Goal: Book appointment/travel/reservation: Book appointment/travel/reservation

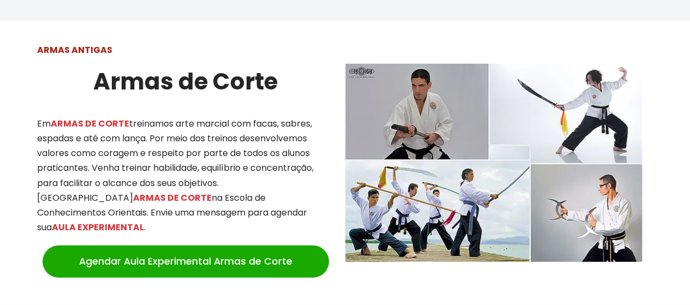
scroll to position [1474, 0]
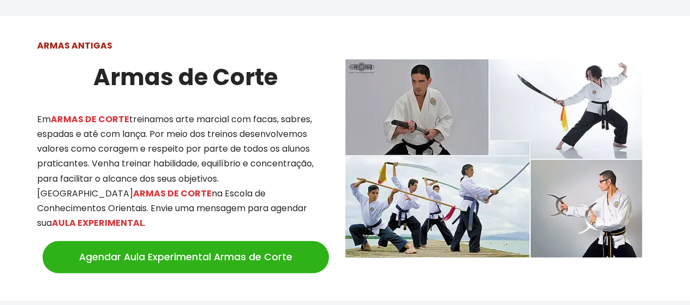
click at [301, 241] on link "Agendar Aula Experimental Armas de Corte" at bounding box center [186, 257] width 286 height 32
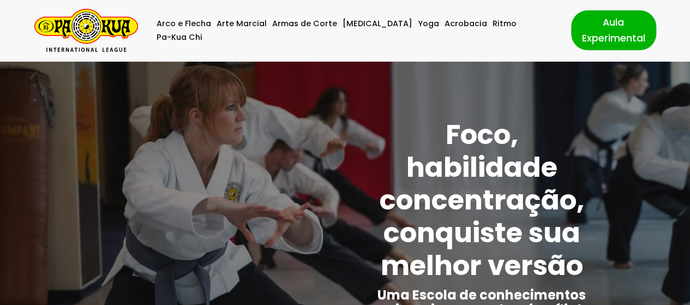
scroll to position [0, 0]
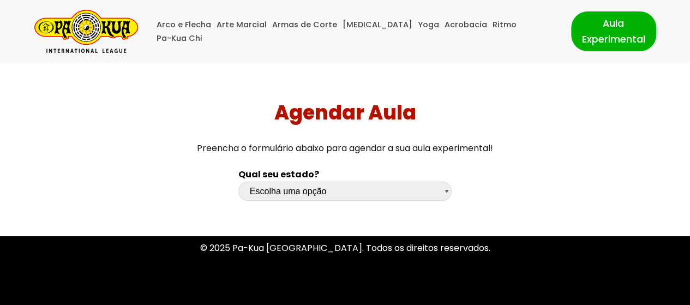
click at [304, 191] on select "Escolha uma opção Rio Grande do Sul Santa Catarina Paraná São Paulo Rio de Jane…" at bounding box center [344, 191] width 213 height 19
select select "sc"
click at [238, 182] on select "Escolha uma opção Rio Grande do Sul Santa Catarina Paraná São Paulo Rio de Jane…" at bounding box center [344, 191] width 213 height 19
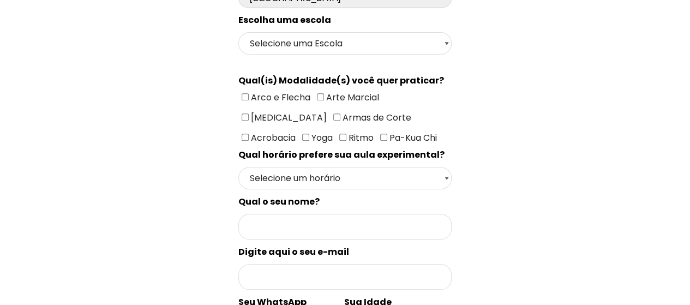
scroll to position [218, 0]
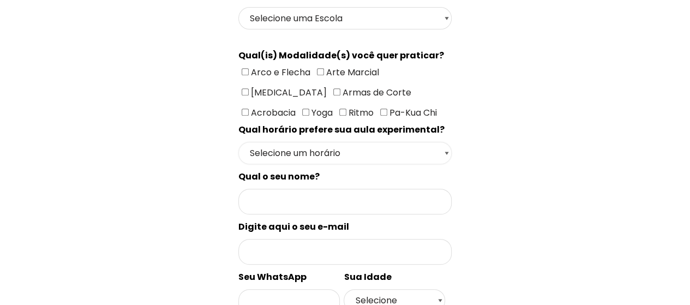
click at [441, 145] on select "Selecione um horário Manhã Tarde Noite" at bounding box center [344, 153] width 213 height 22
click at [508, 153] on div "Qual seu estado? Escolha uma opção Rio Grande do Sul Santa Catarina Paraná São …" at bounding box center [345, 239] width 483 height 592
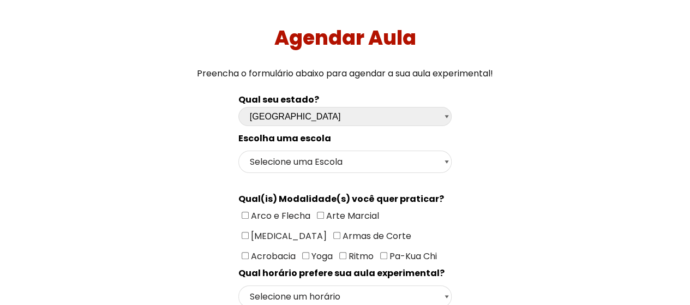
scroll to position [0, 0]
